Goal: Information Seeking & Learning: Understand process/instructions

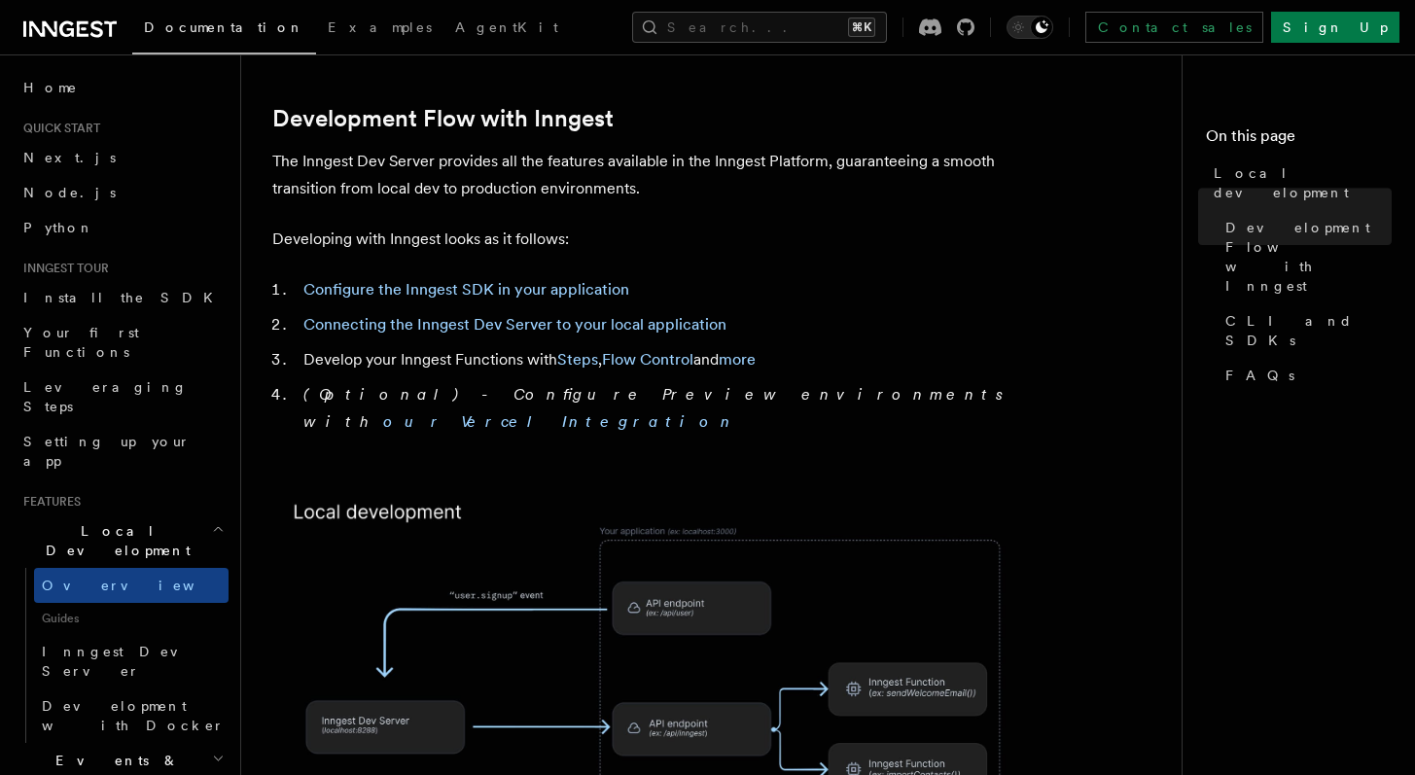
scroll to position [574, 0]
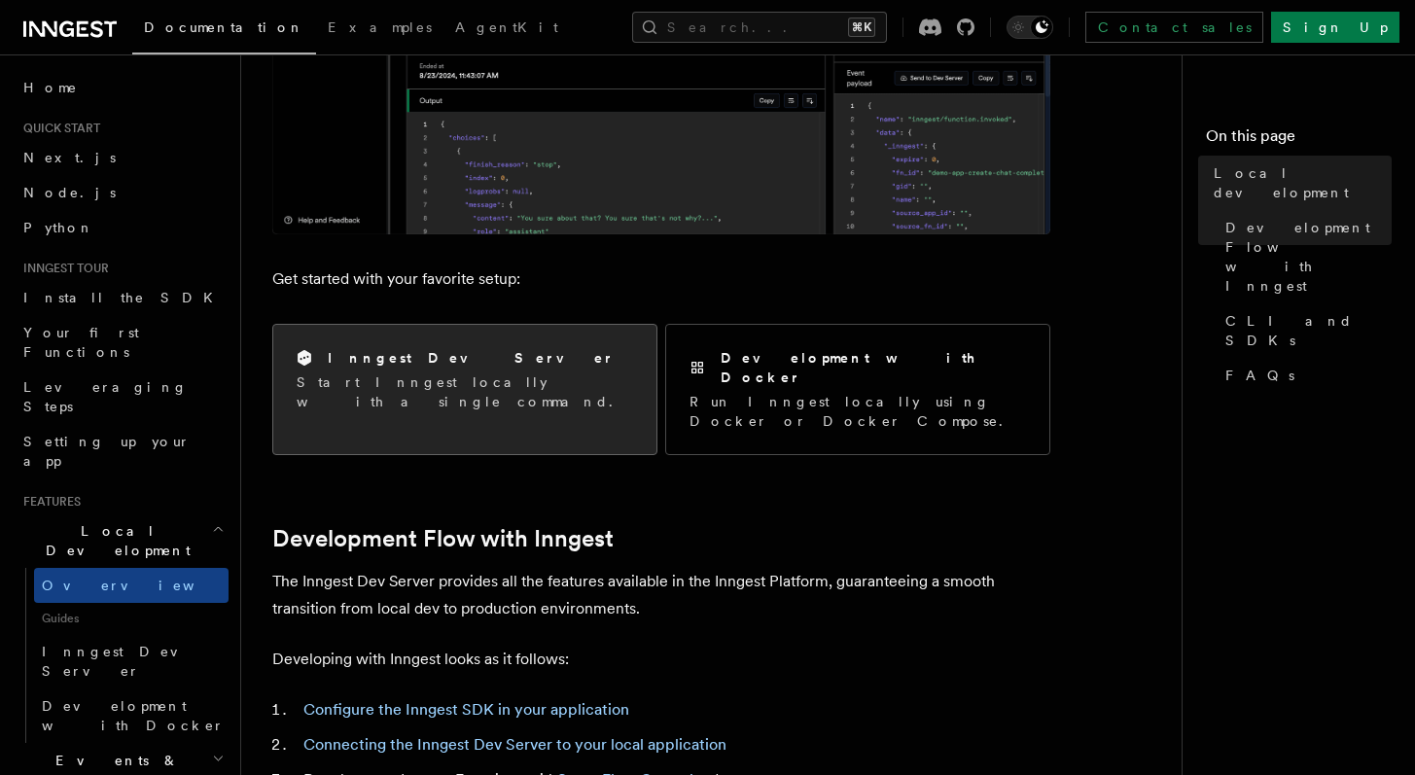
click at [422, 366] on h2 "Inngest Dev Server" at bounding box center [471, 357] width 287 height 19
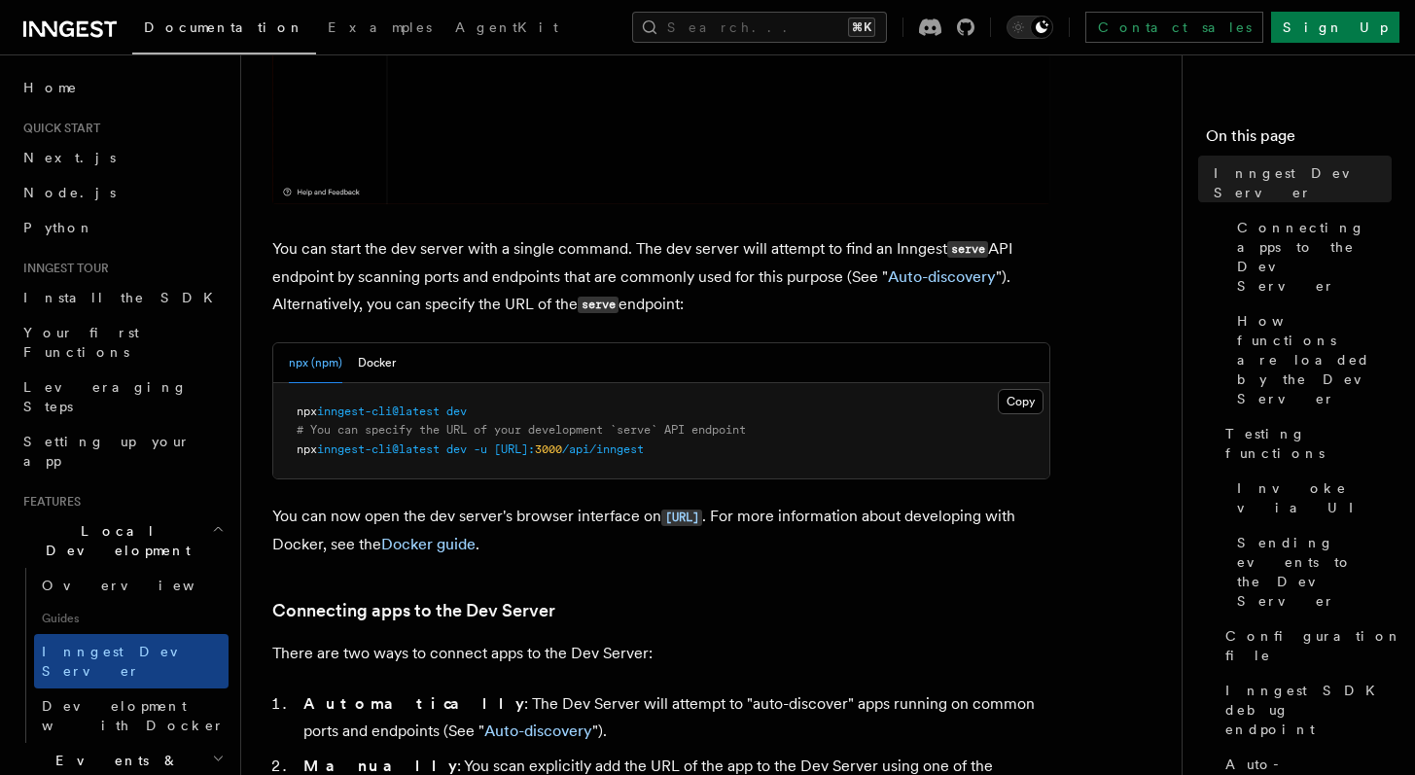
scroll to position [748, 0]
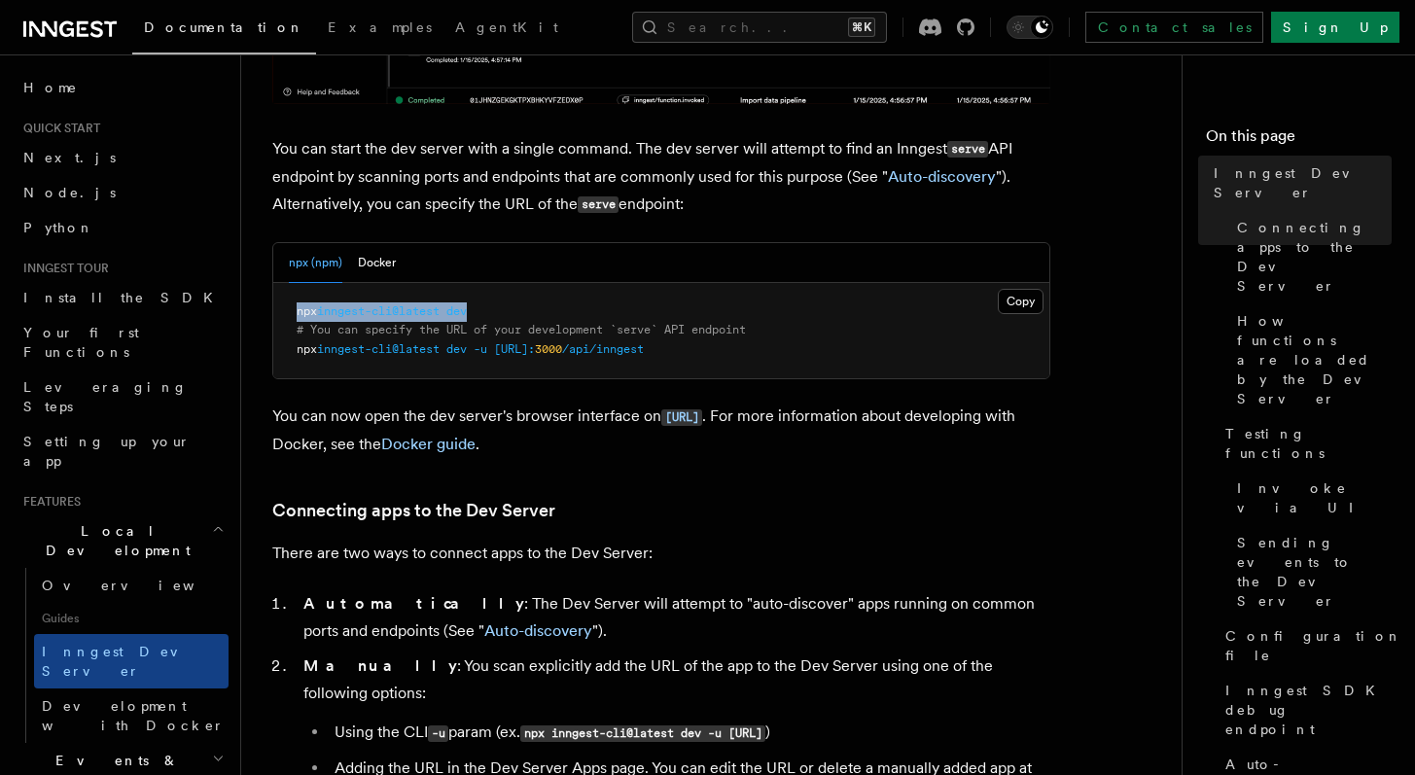
drag, startPoint x: 482, startPoint y: 311, endPoint x: 299, endPoint y: 310, distance: 183.9
click at [299, 310] on pre "npx inngest-cli@latest dev # You can specify the URL of your development `serve…" at bounding box center [661, 331] width 776 height 96
copy span "npx inngest-cli@latest dev"
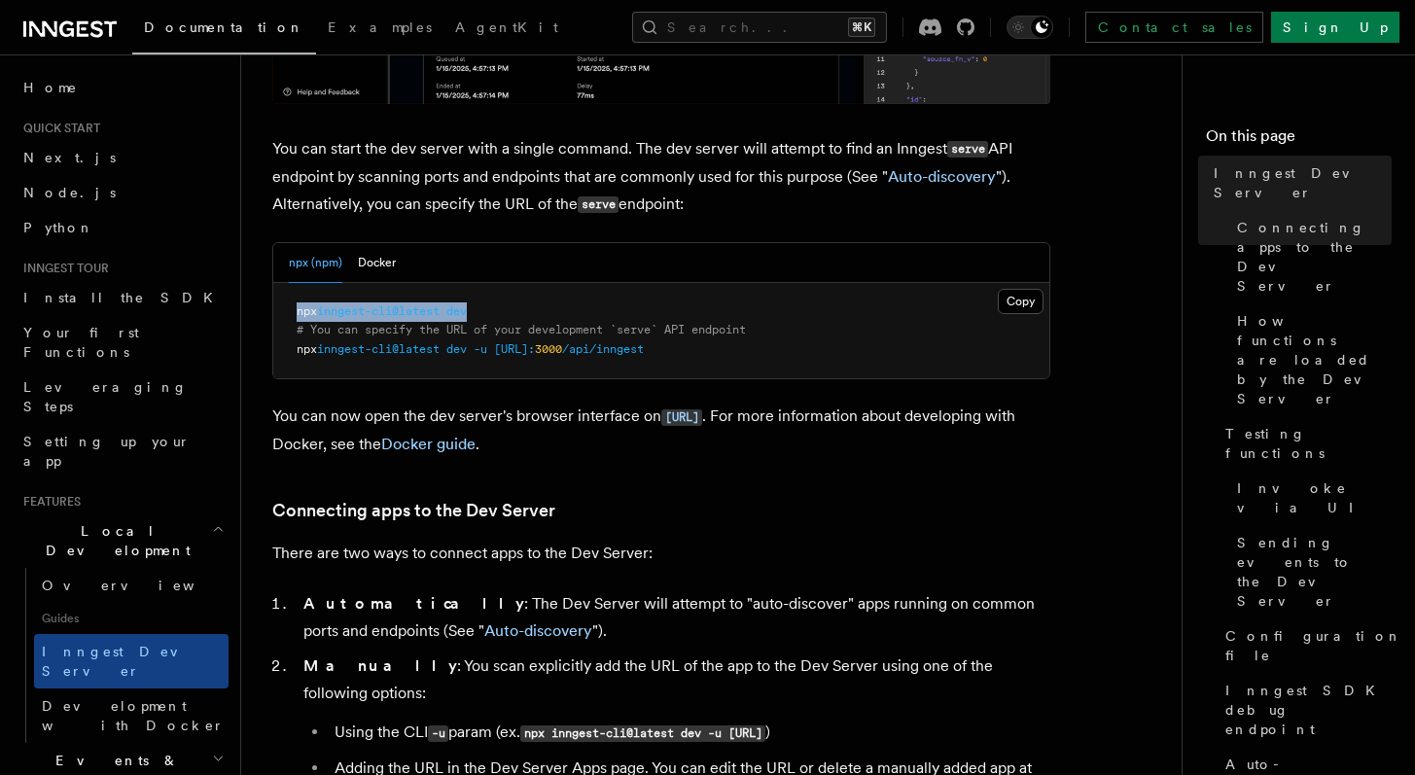
click at [739, 297] on pre "npx inngest-cli@latest dev # You can specify the URL of your development `serve…" at bounding box center [661, 331] width 776 height 96
